Goal: Task Accomplishment & Management: Complete application form

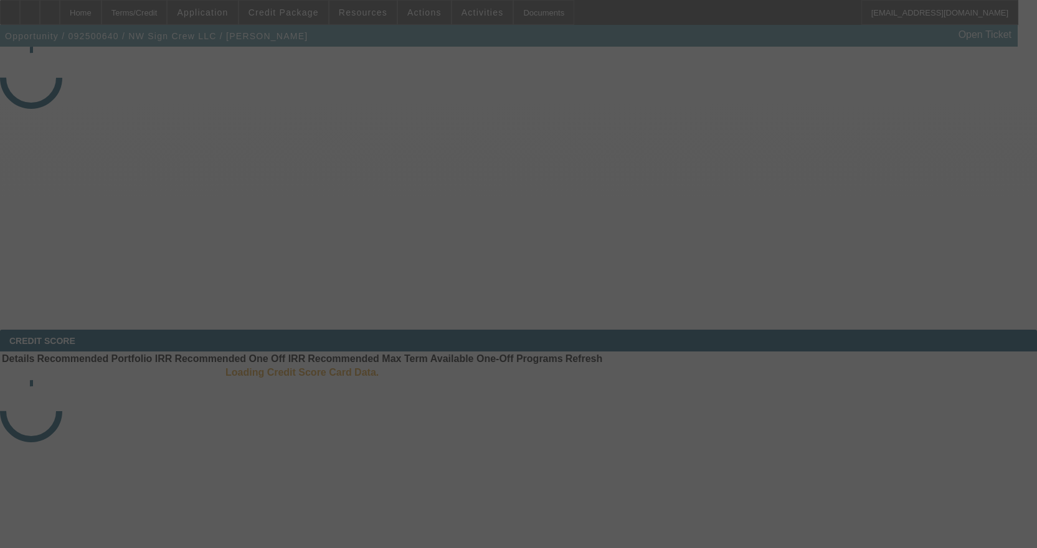
select select "3"
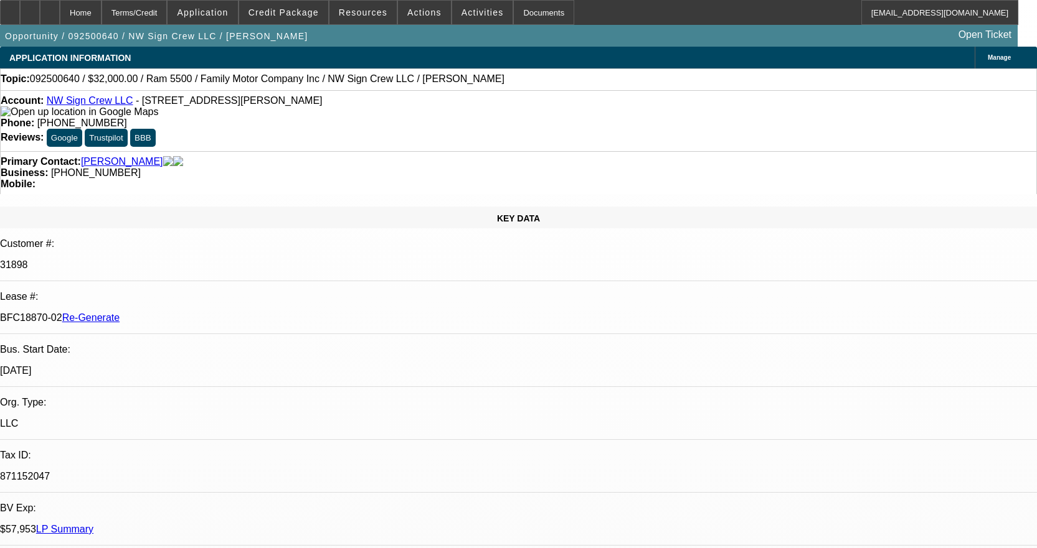
select select "0"
select select "2"
select select "0"
select select "6"
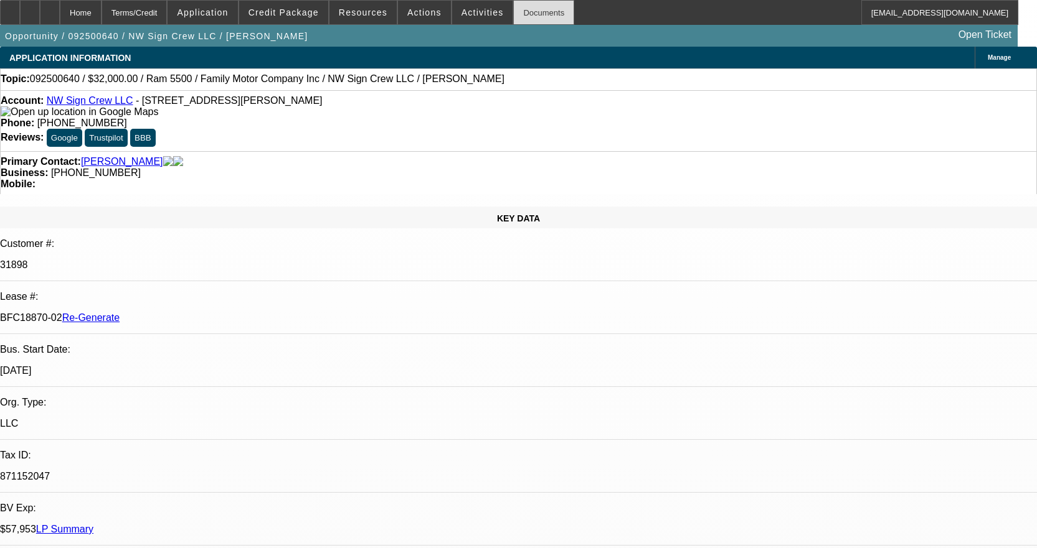
click at [523, 12] on div "Documents" at bounding box center [543, 12] width 61 height 25
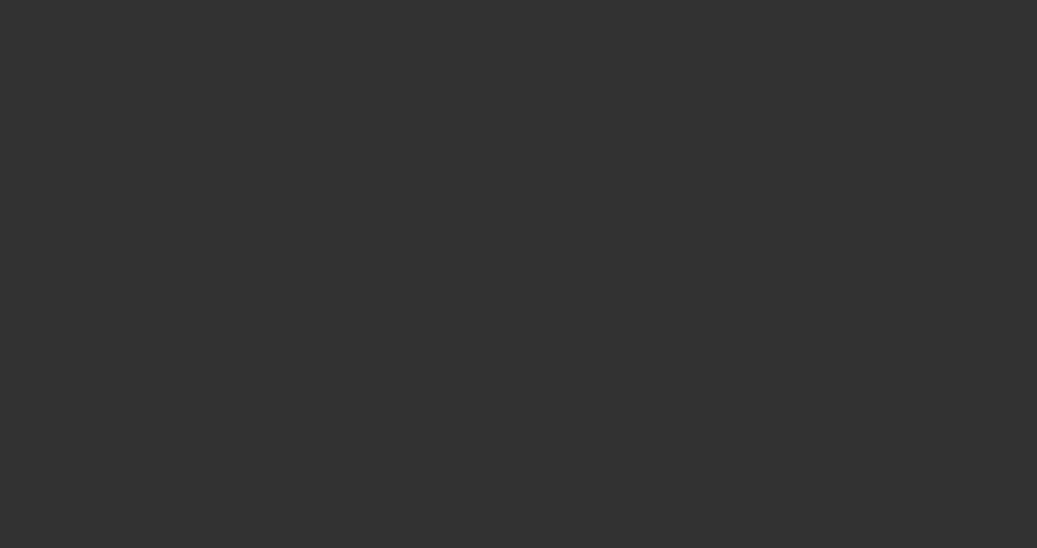
select select "4"
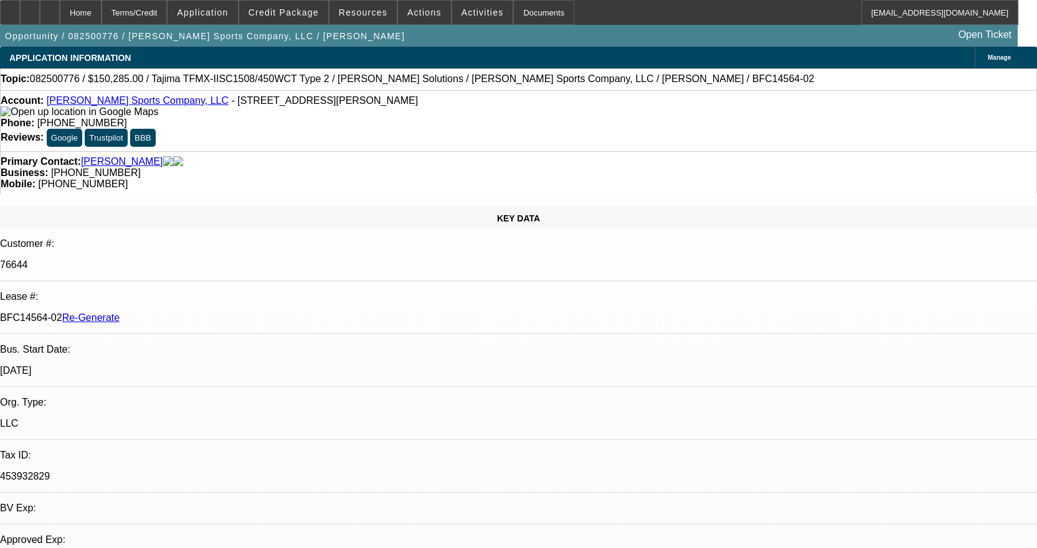
select select "0"
select select "2"
select select "0"
select select "2"
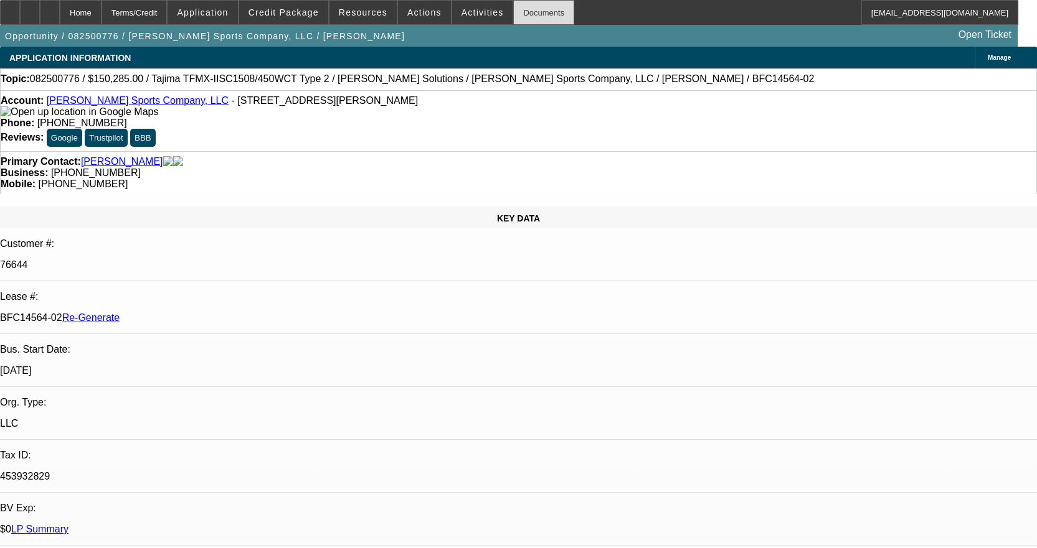
click at [523, 11] on div "Documents" at bounding box center [543, 12] width 61 height 25
click at [531, 12] on div "Documents" at bounding box center [543, 12] width 61 height 25
click at [470, 9] on span "Activities" at bounding box center [482, 12] width 42 height 10
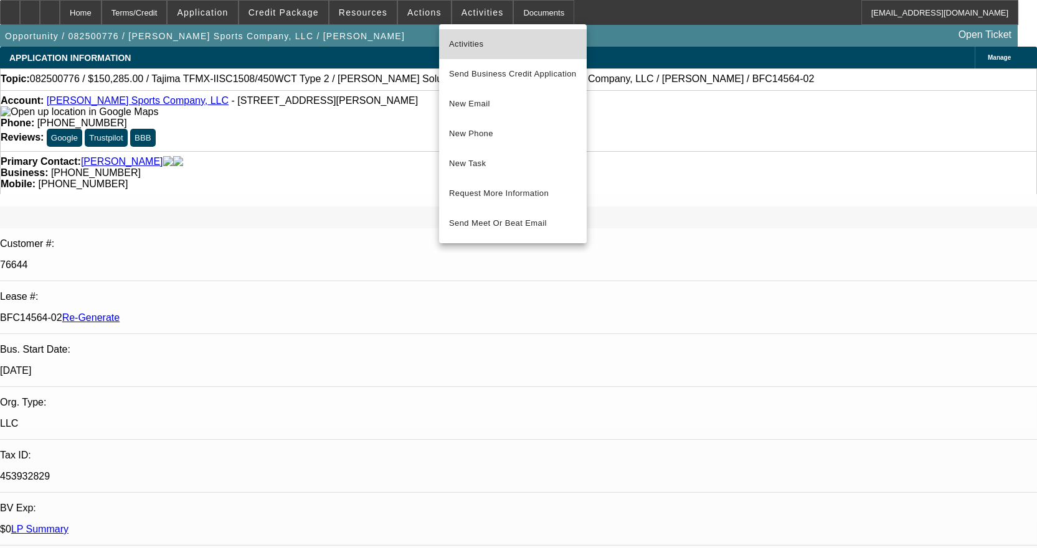
click at [463, 37] on span "Activities" at bounding box center [513, 44] width 128 height 15
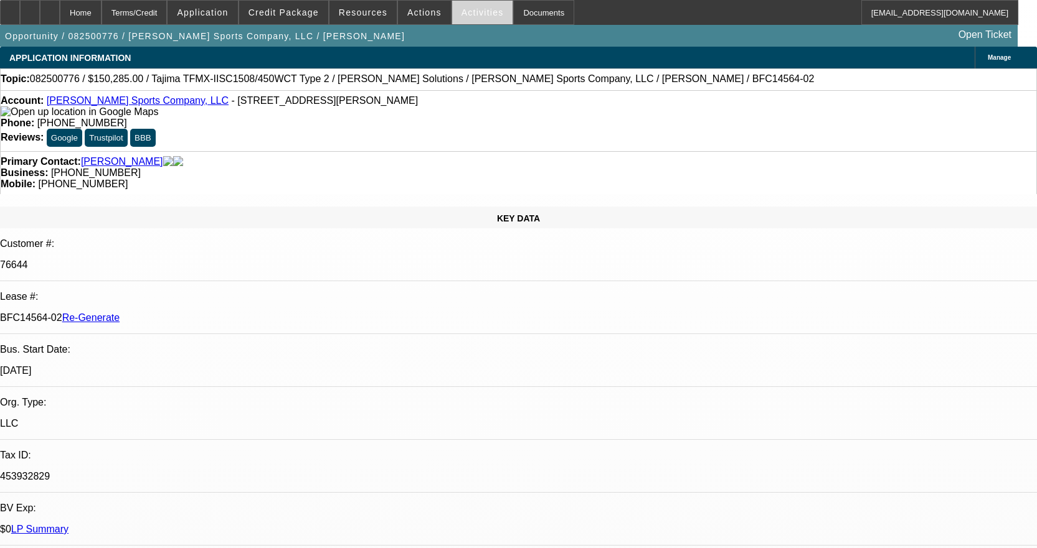
click at [465, 7] on span at bounding box center [482, 13] width 61 height 30
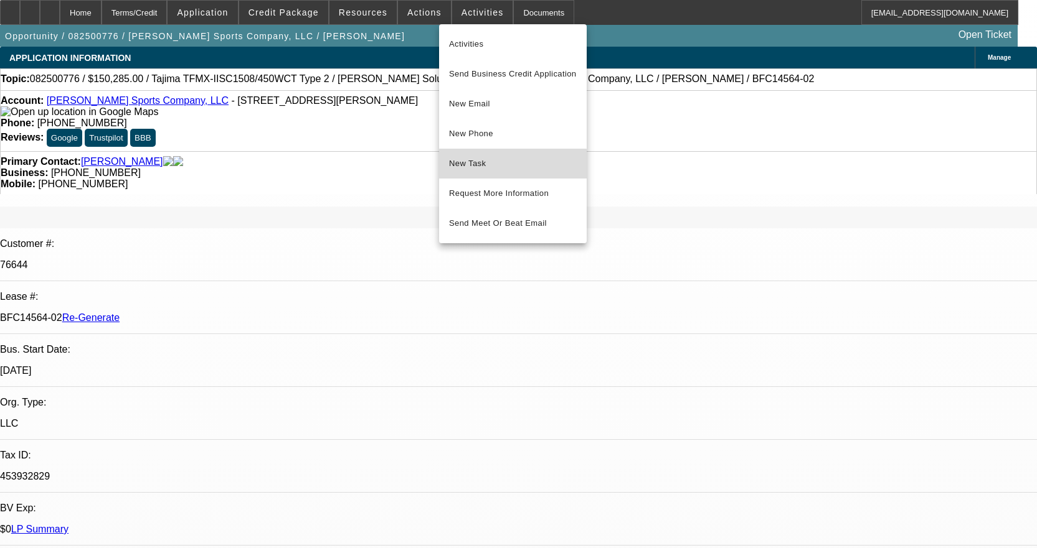
click at [456, 176] on button "New Task" at bounding box center [513, 164] width 148 height 30
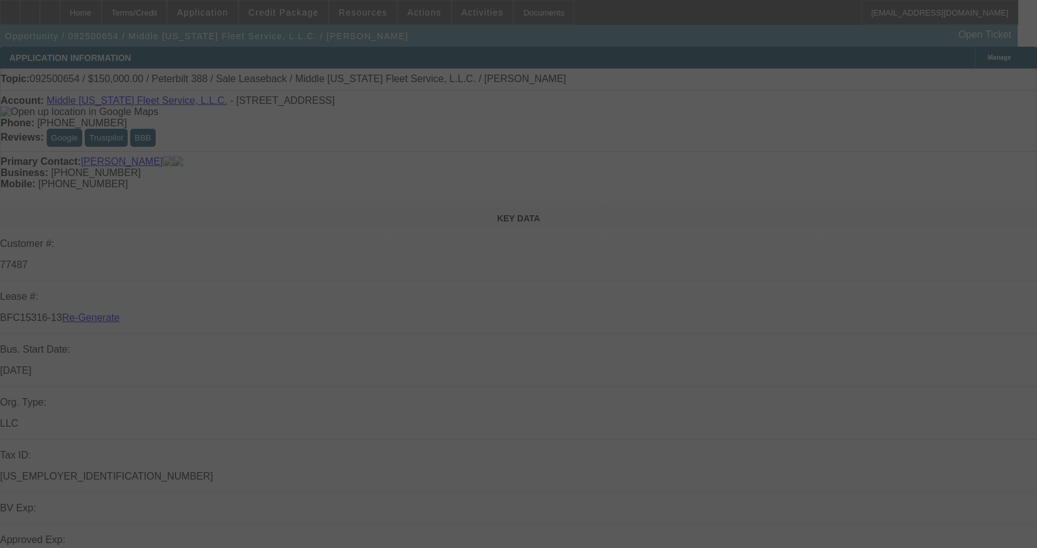
select select "4"
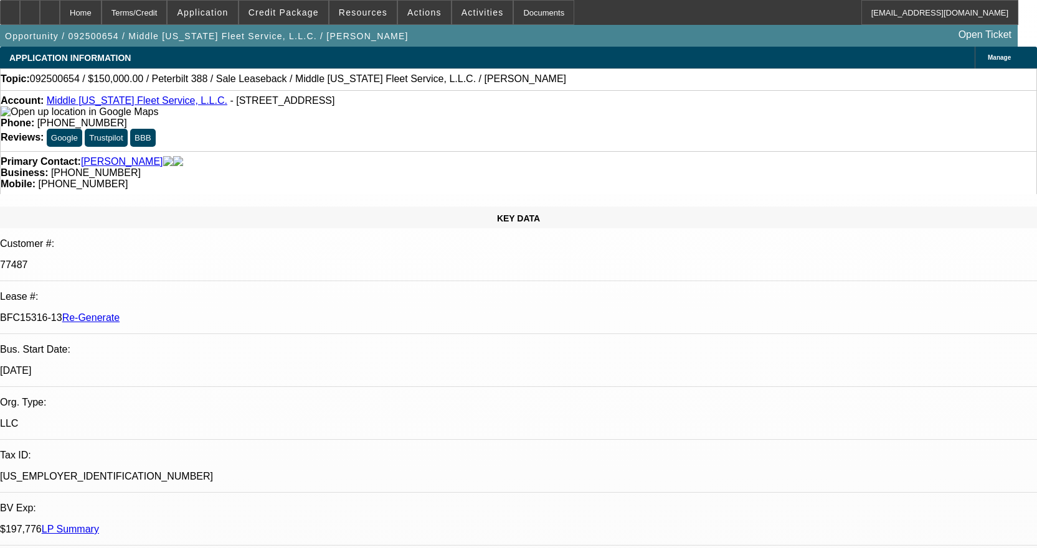
select select "0"
select select "2"
select select "0"
select select "6"
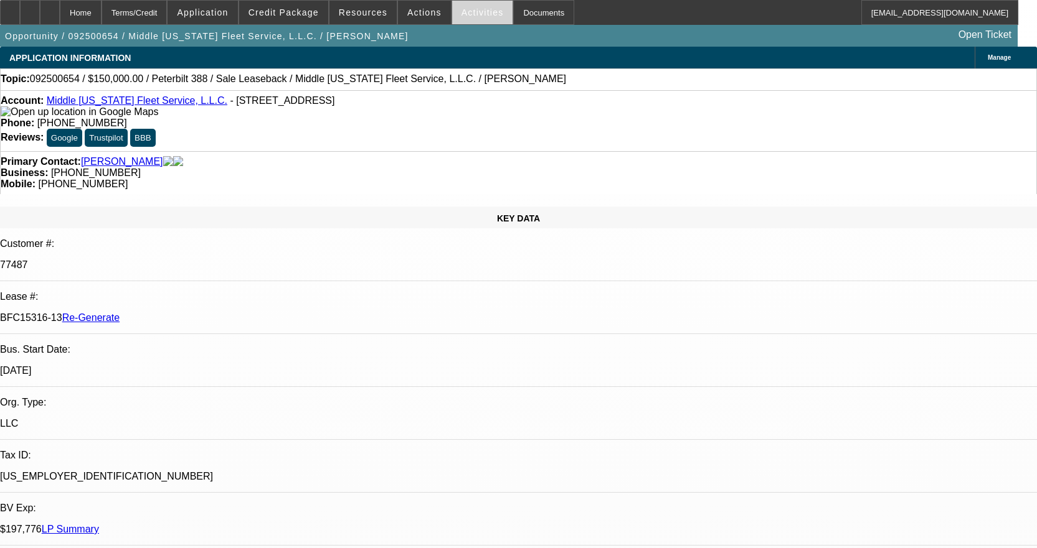
click at [466, 7] on span at bounding box center [482, 13] width 61 height 30
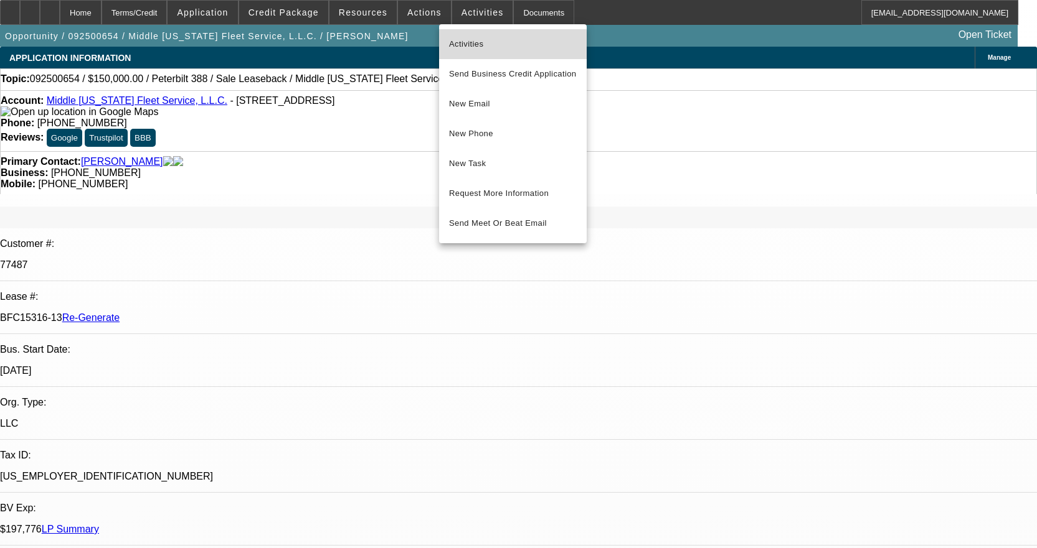
click at [479, 50] on span "Activities" at bounding box center [513, 44] width 128 height 15
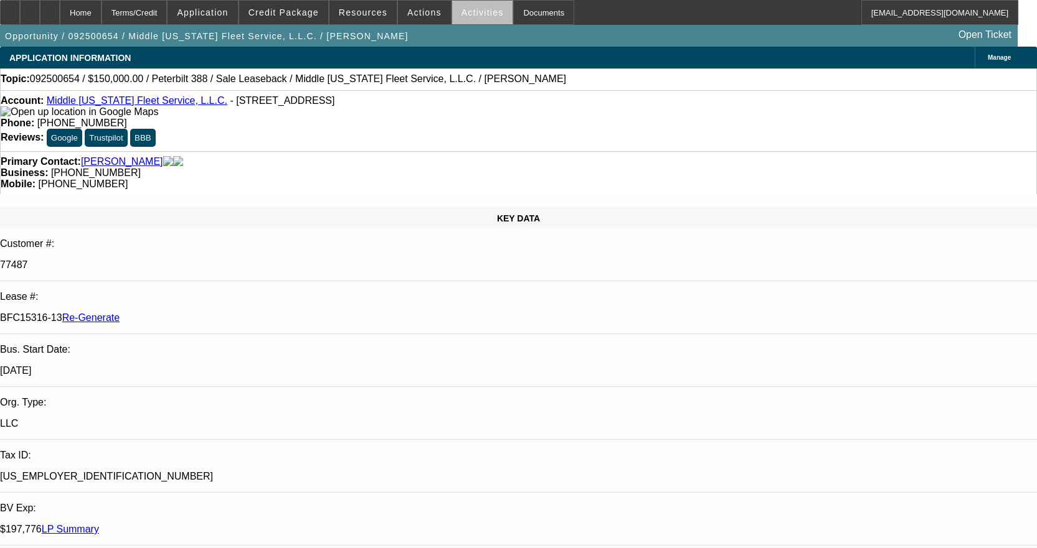
click at [475, 17] on span at bounding box center [482, 13] width 61 height 30
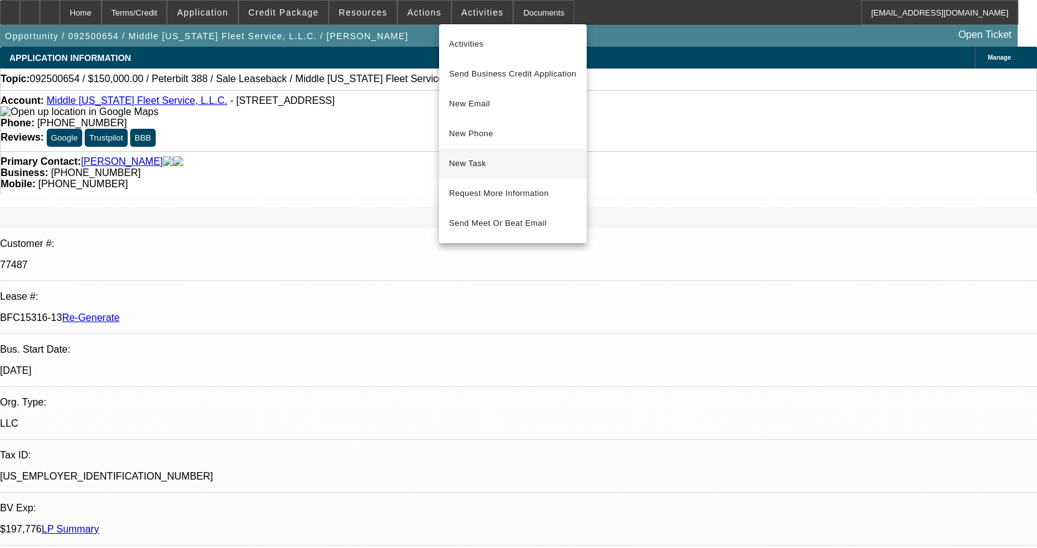
click at [486, 158] on span "New Task" at bounding box center [513, 163] width 128 height 15
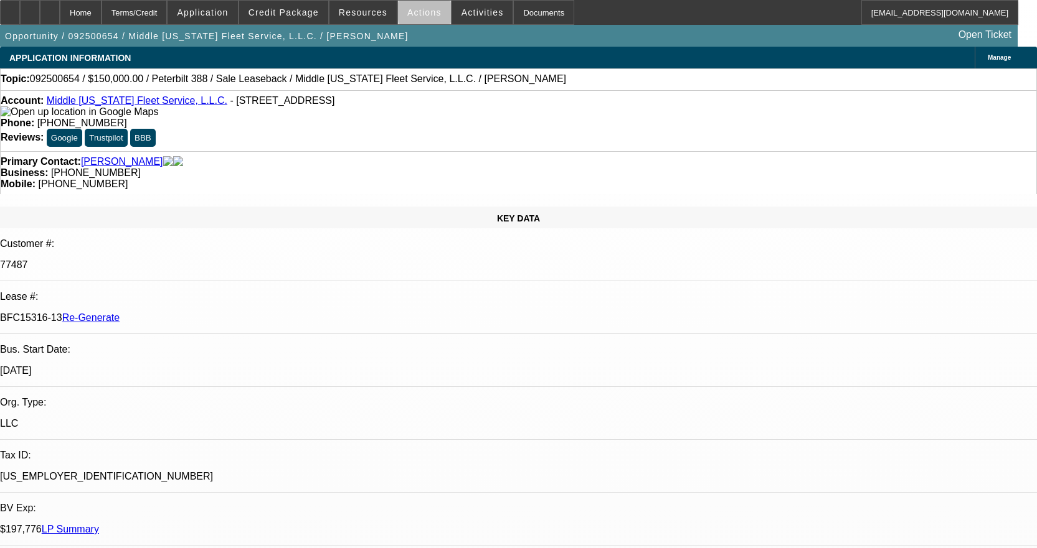
click at [430, 14] on span at bounding box center [424, 13] width 53 height 30
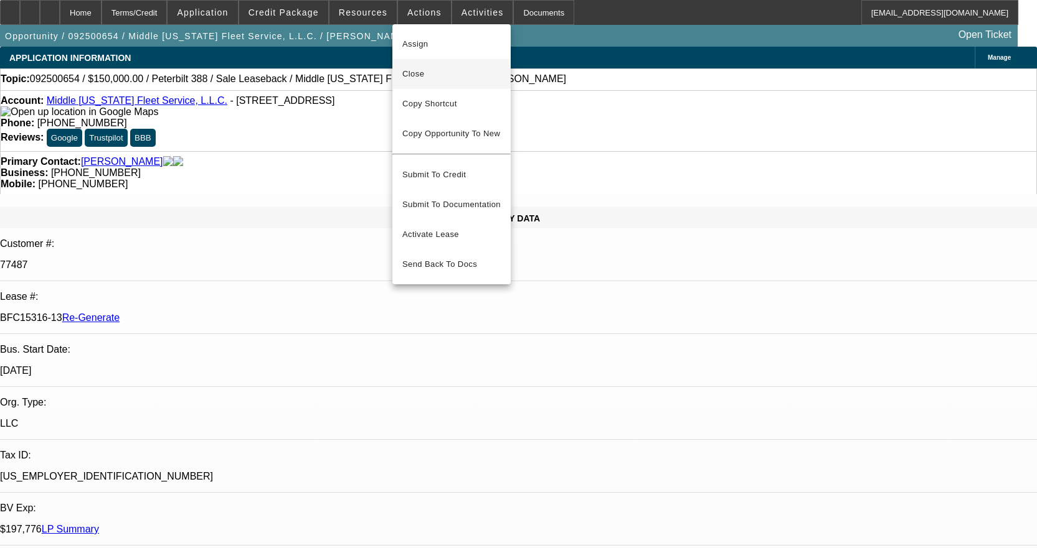
click at [430, 72] on span "Close" at bounding box center [451, 74] width 98 height 15
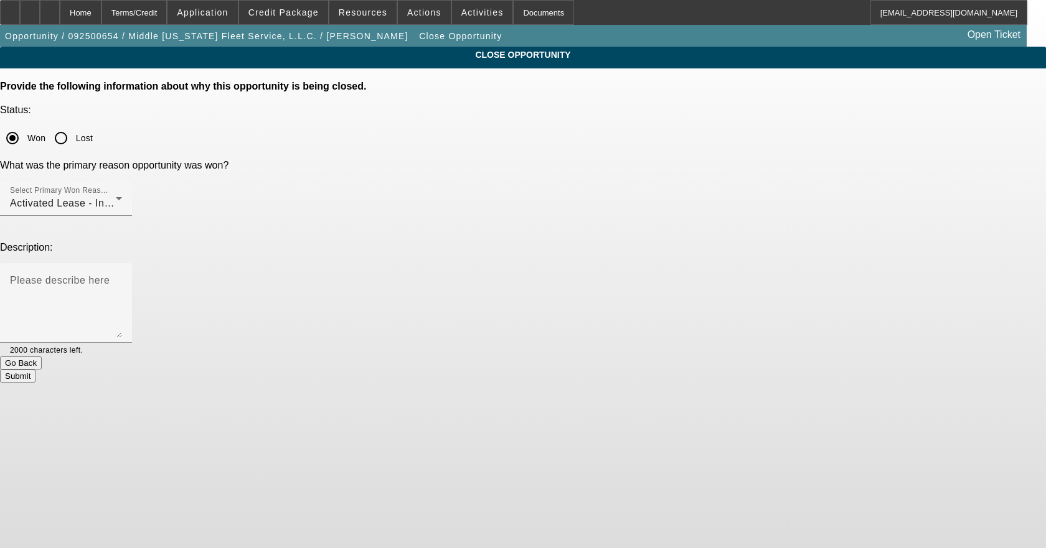
click at [35, 370] on button "Submit" at bounding box center [17, 376] width 35 height 13
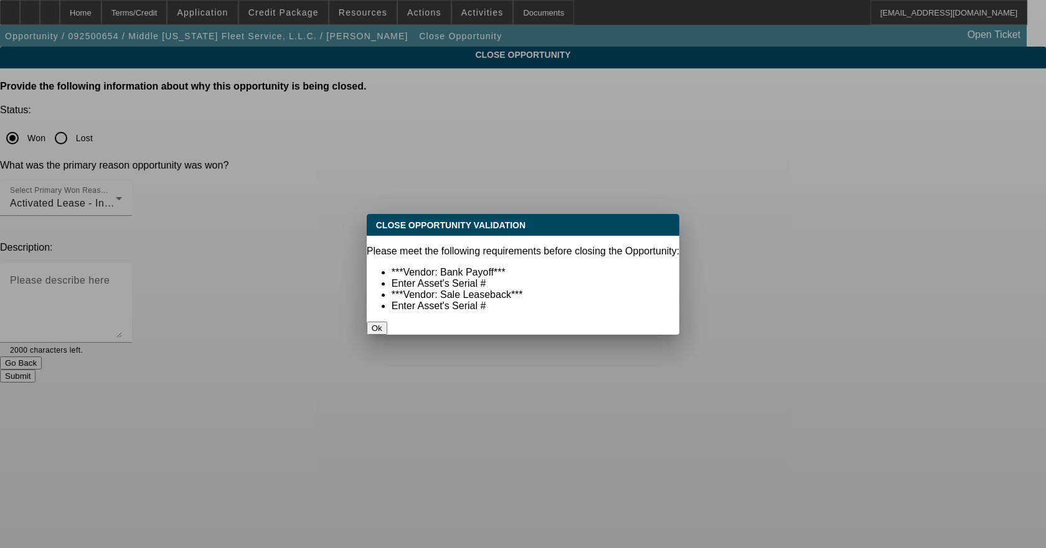
click at [387, 322] on button "Ok" at bounding box center [377, 328] width 21 height 13
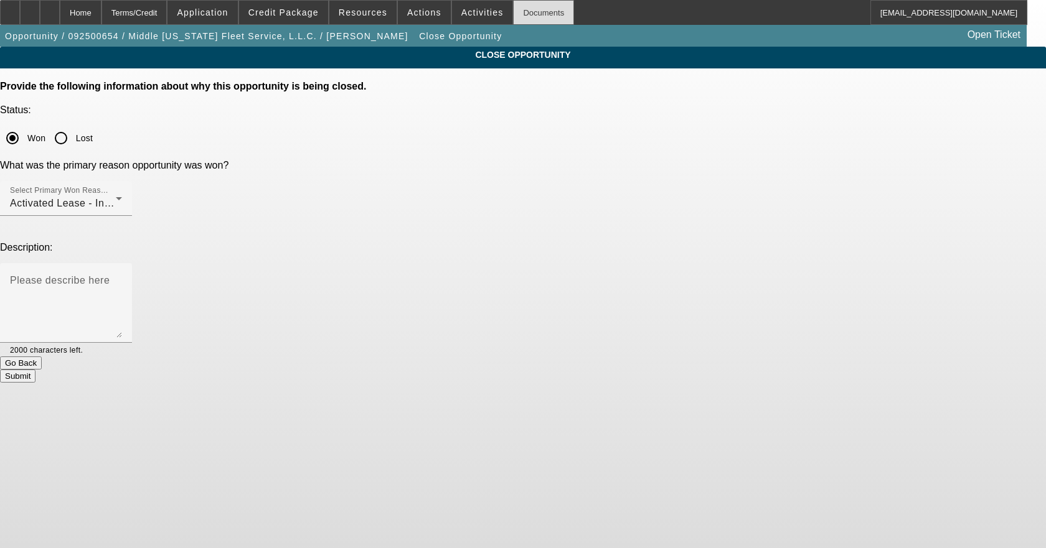
click at [522, 11] on div "Documents" at bounding box center [543, 12] width 61 height 25
click at [35, 370] on button "Submit" at bounding box center [17, 376] width 35 height 13
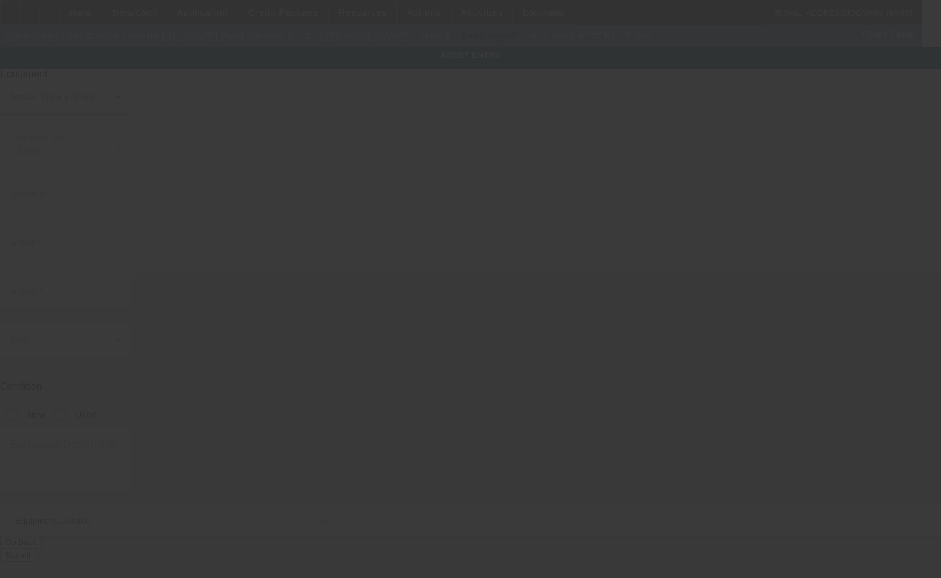
type input "1NPWL49X5BD110376"
type input "peterbilt"
type input "388"
radio input "true"
type input "9425 Highway 19 N"
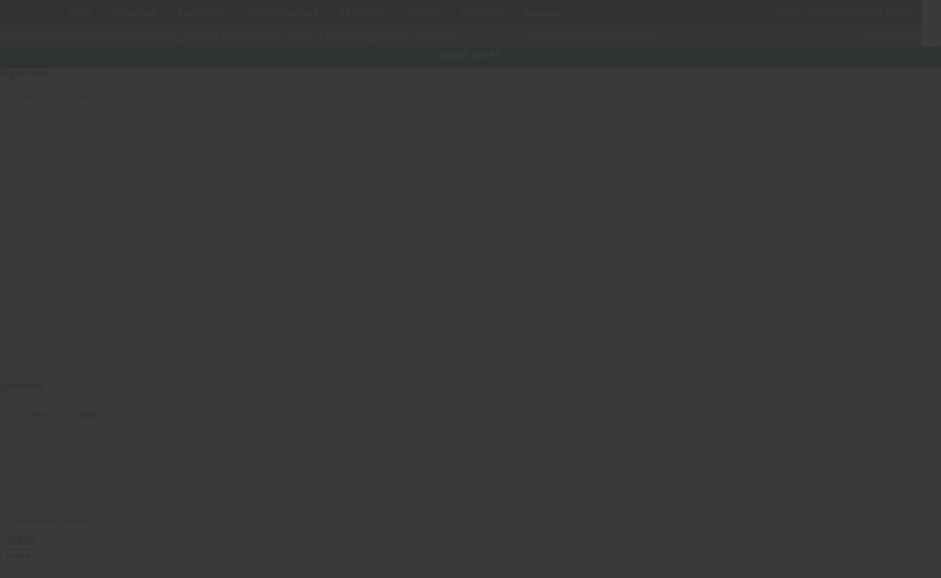
type input "Zebulon"
type input "30295"
type input "Pike"
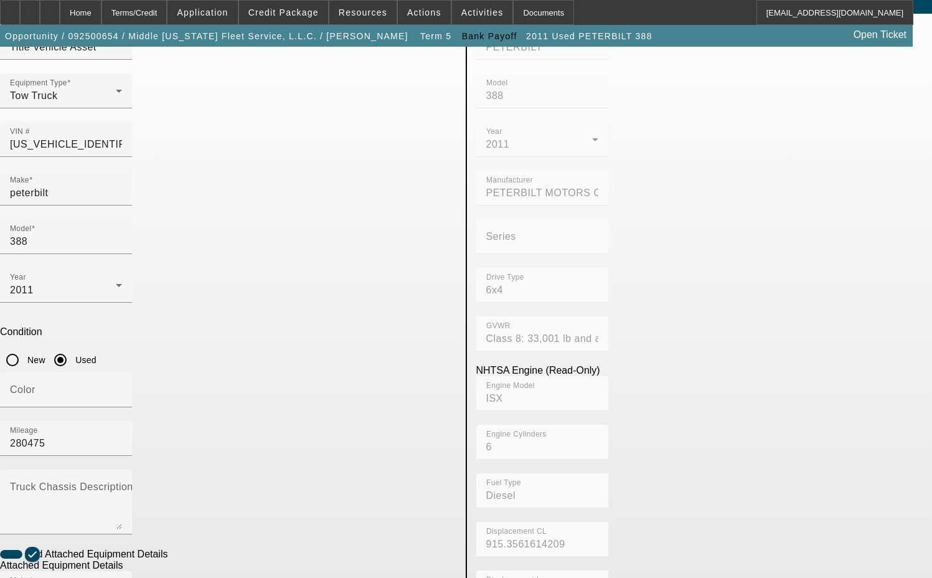
scroll to position [187, 0]
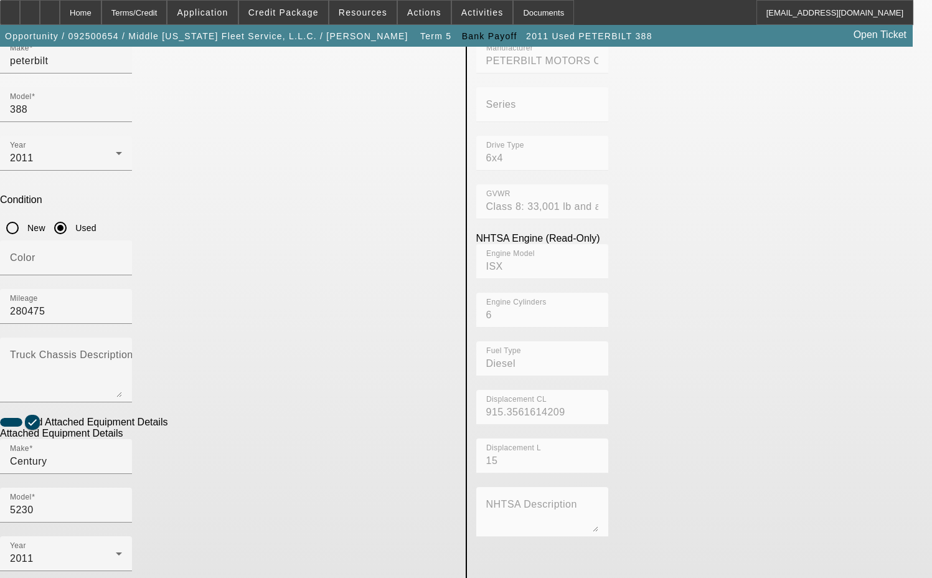
checkbox input "true"
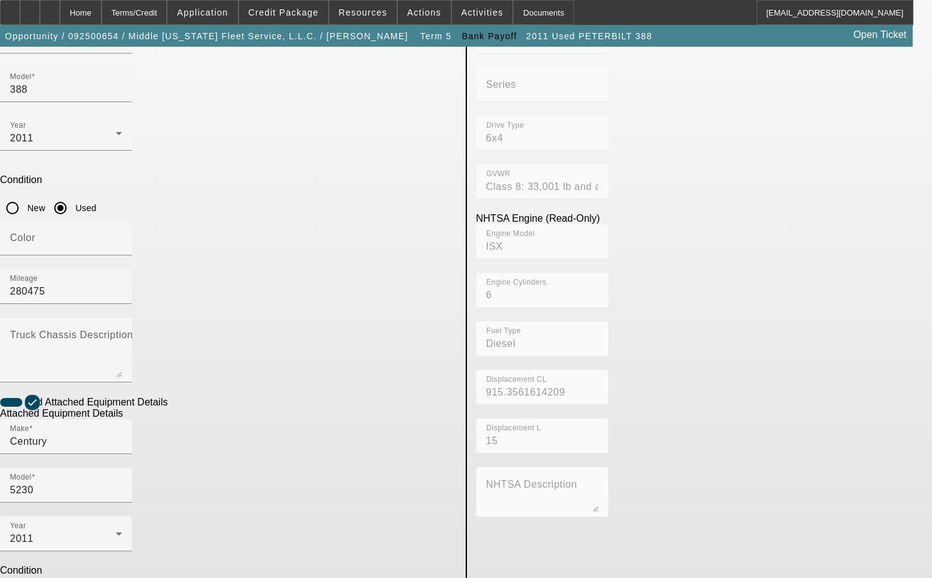
scroll to position [224, 0]
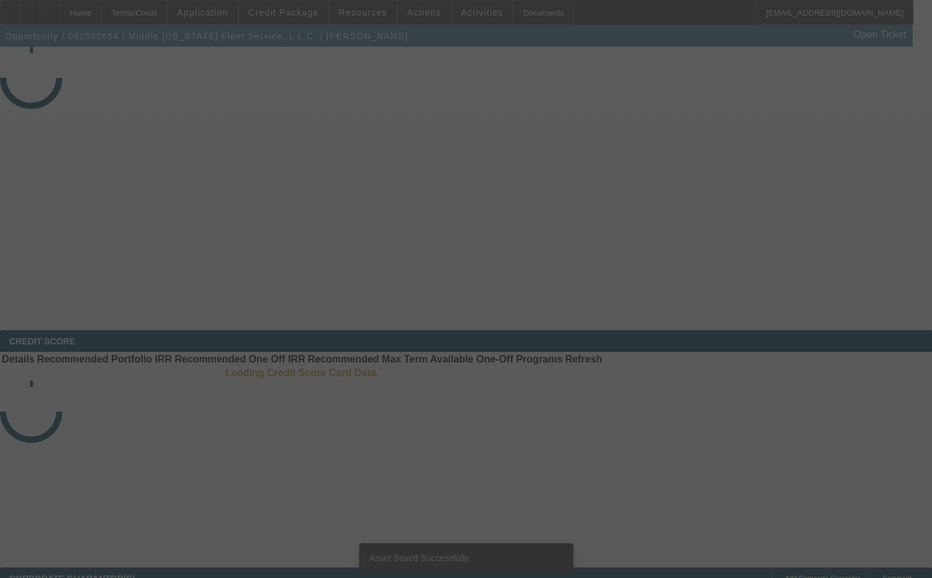
select select "4"
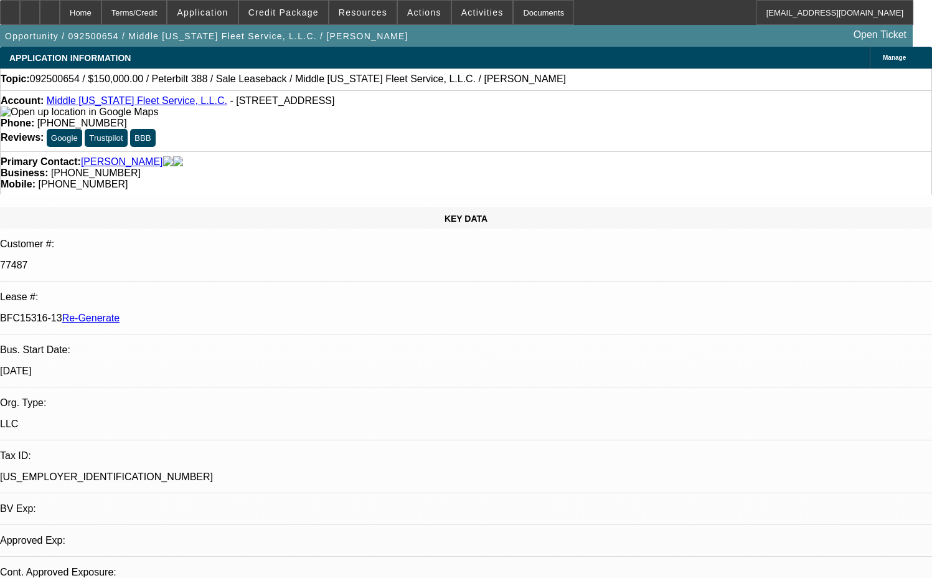
select select "0"
select select "2"
select select "0"
select select "6"
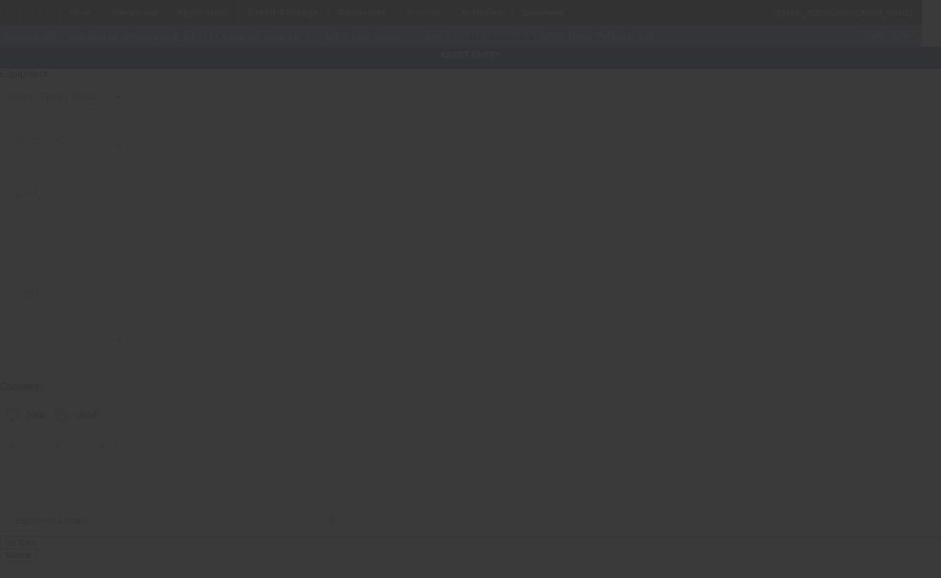
type input "[US_VEHICLE_IDENTIFICATION_NUMBER]"
type input "peterbilt"
type input "388"
radio input "true"
type textarea "with"
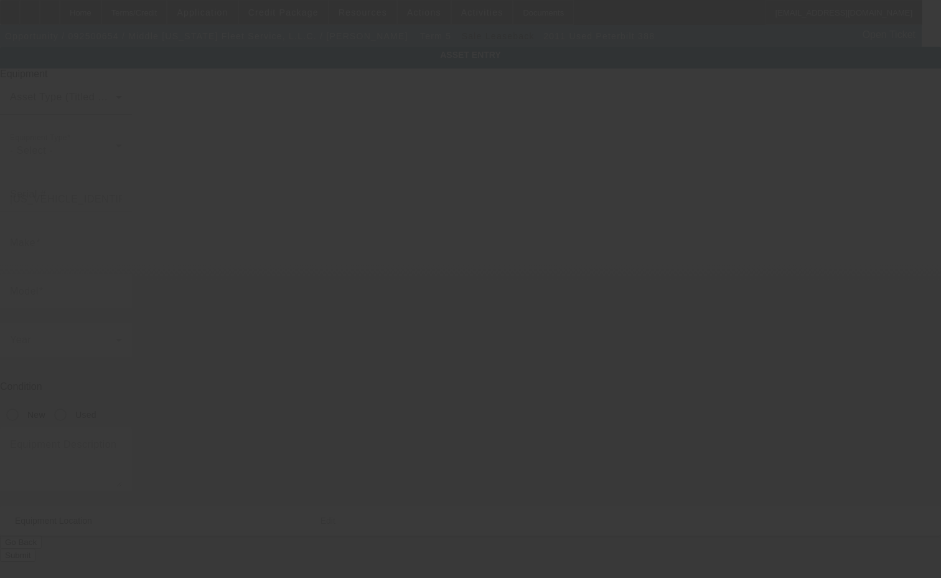
type input "[STREET_ADDRESS]"
type input "Zebulon"
type input "30295"
type input "Pike"
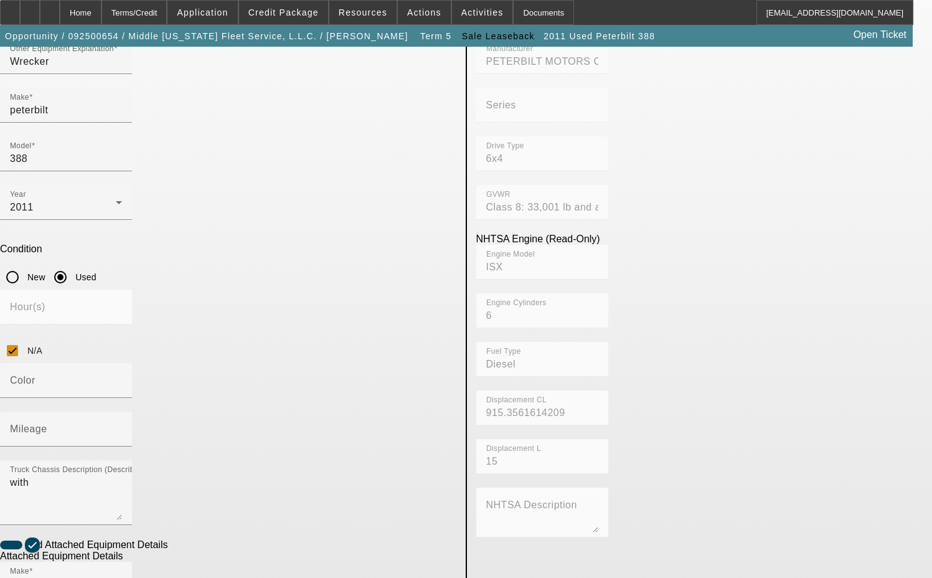
scroll to position [187, 0]
checkbox input "true"
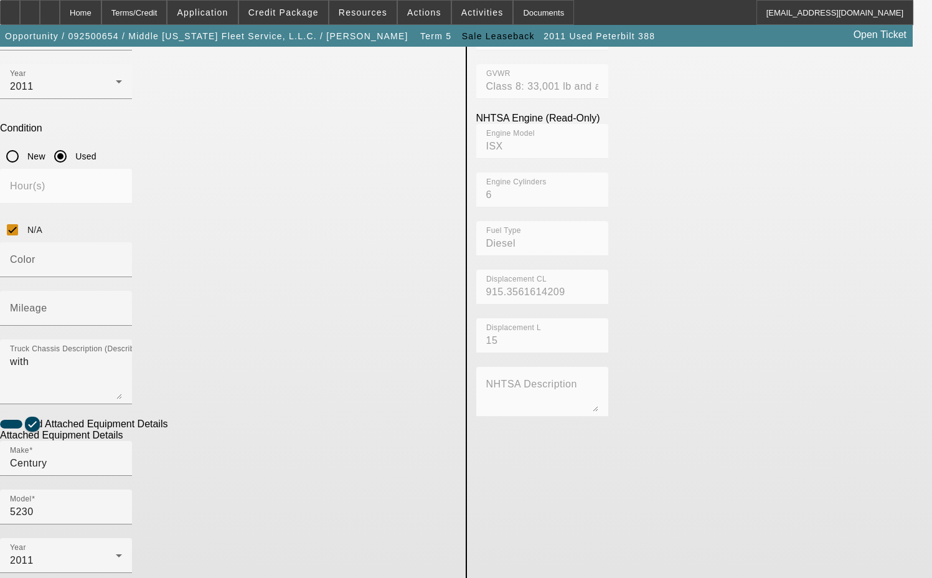
scroll to position [311, 0]
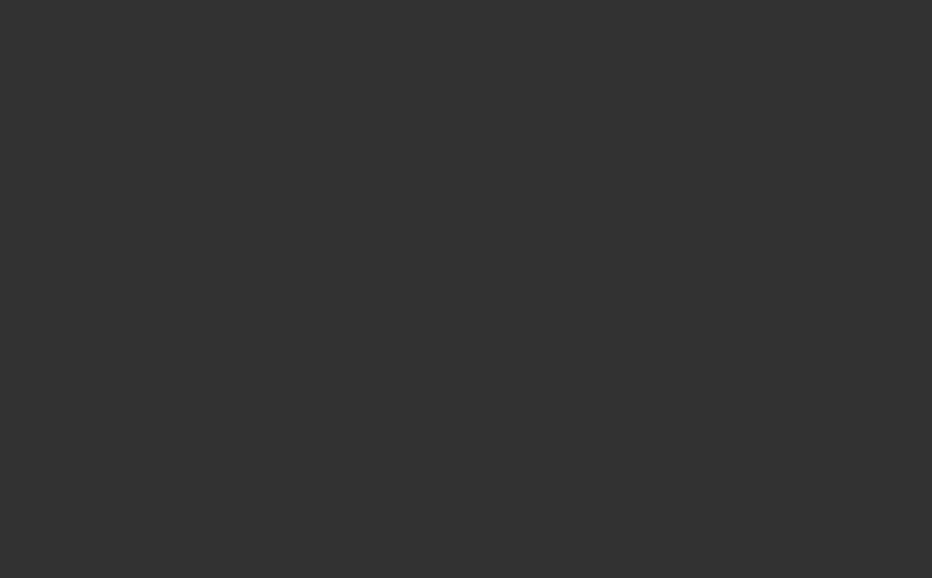
select select "4"
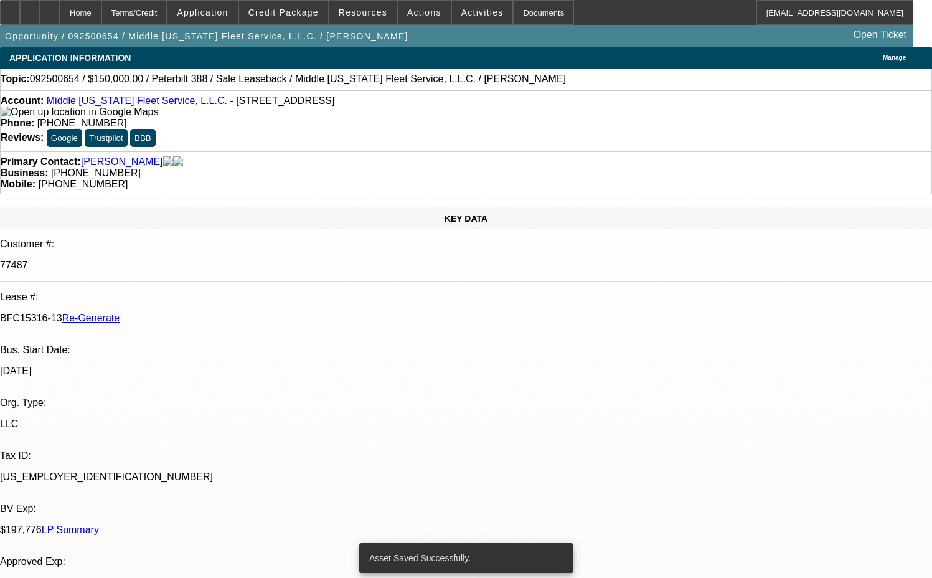
select select "0"
select select "2"
select select "0"
select select "6"
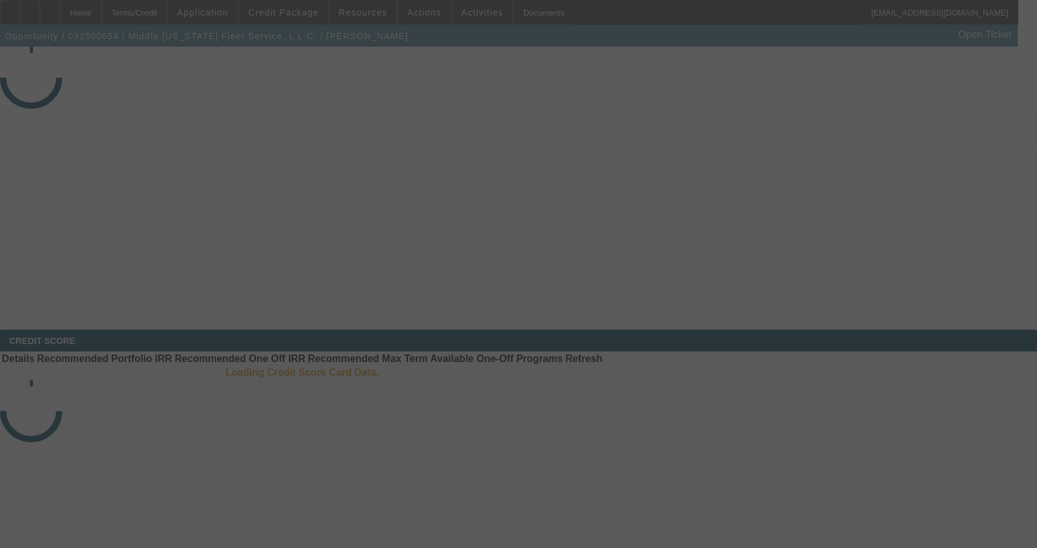
select select "4"
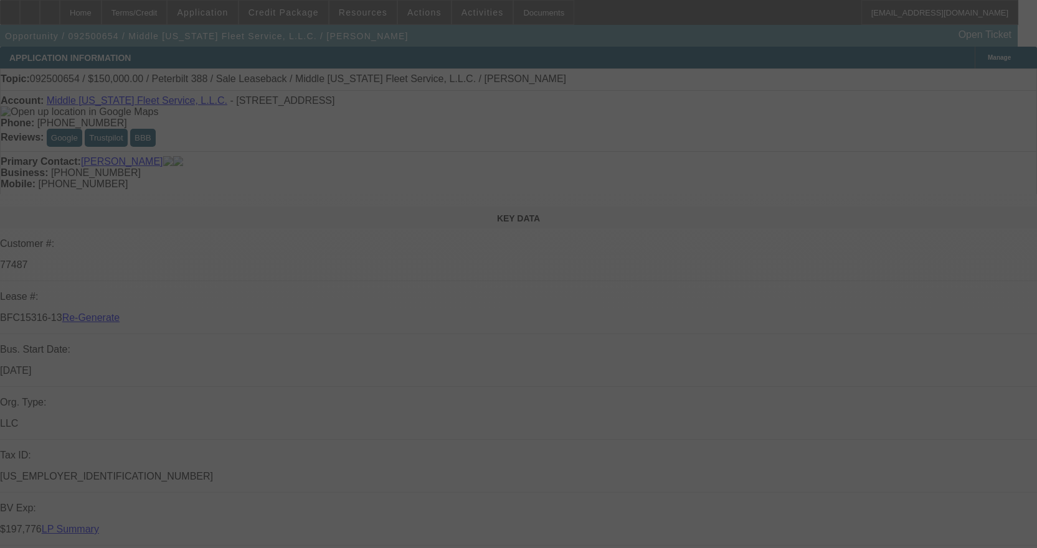
select select "0"
select select "2"
select select "0"
select select "6"
